Goal: Task Accomplishment & Management: Complete application form

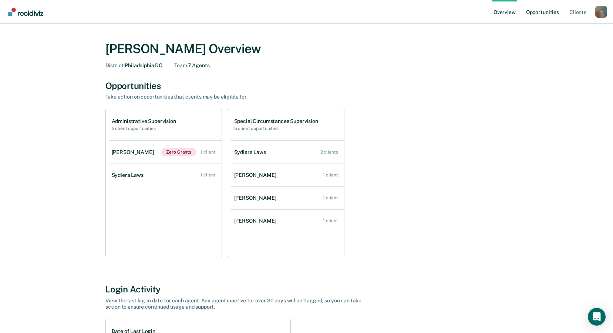
click at [547, 15] on link "Opportunities" at bounding box center [542, 12] width 36 height 24
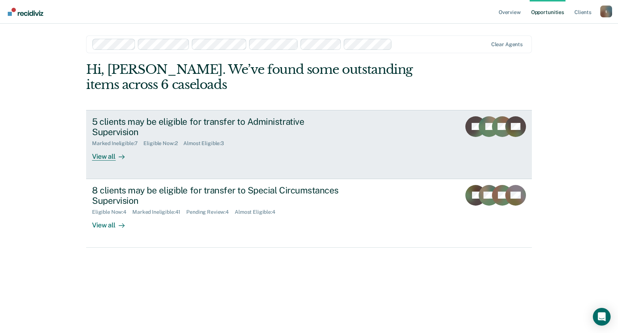
click at [187, 161] on div "5 clients may be eligible for transfer to Administrative Supervision Marked Ine…" at bounding box center [230, 138] width 277 height 45
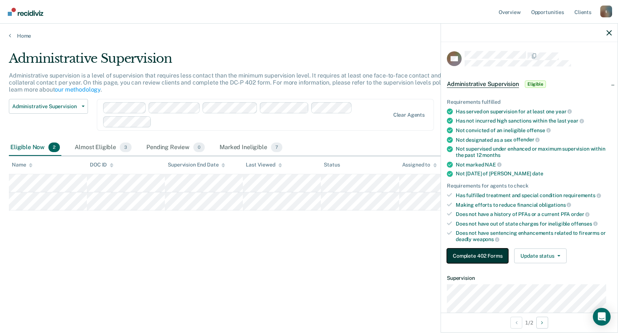
click at [477, 255] on button "Complete 402 Forms" at bounding box center [477, 256] width 61 height 15
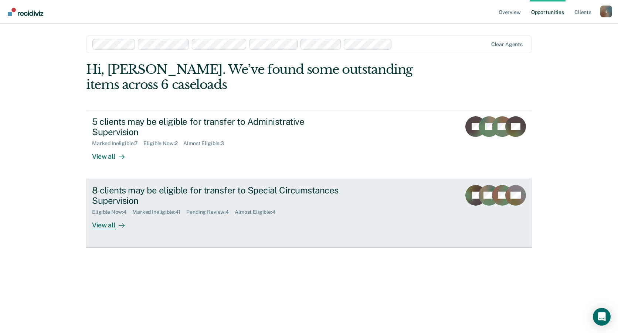
click at [188, 213] on div "Pending Review : 4" at bounding box center [210, 212] width 48 height 6
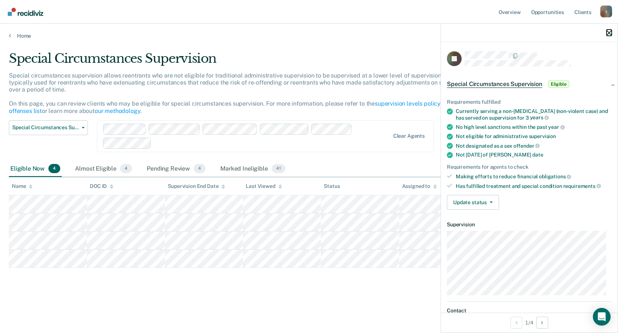
click at [608, 33] on icon "button" at bounding box center [609, 32] width 5 height 5
